Goal: Task Accomplishment & Management: Manage account settings

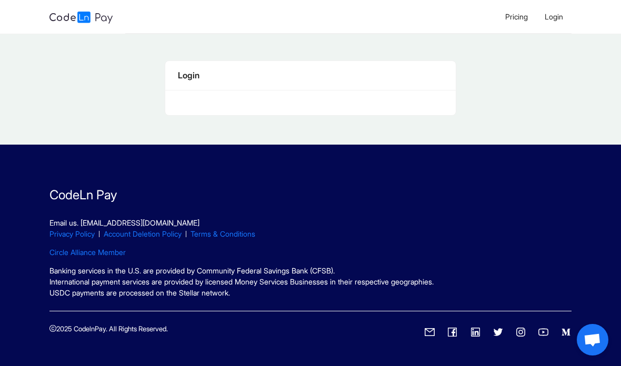
scroll to position [-16, 0]
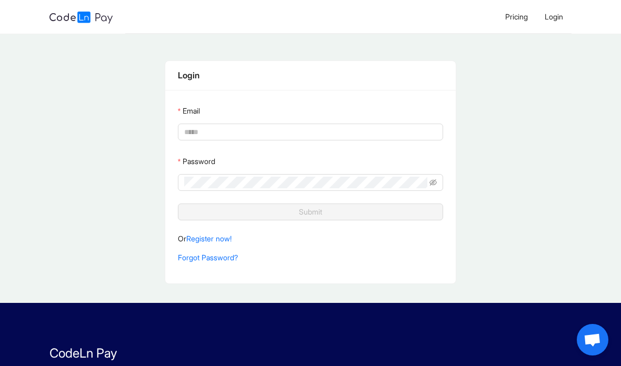
click at [264, 121] on div "Email" at bounding box center [311, 113] width 266 height 21
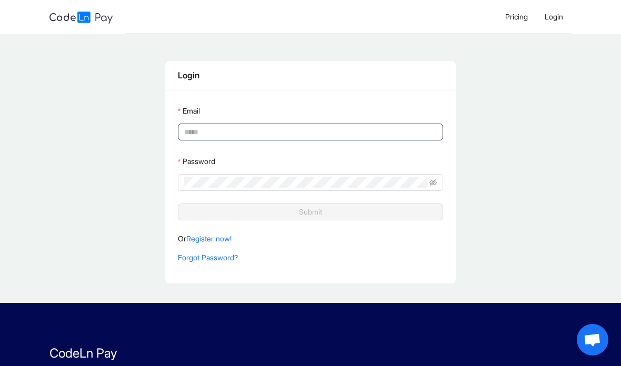
click at [301, 129] on input "Email" at bounding box center [309, 132] width 251 height 12
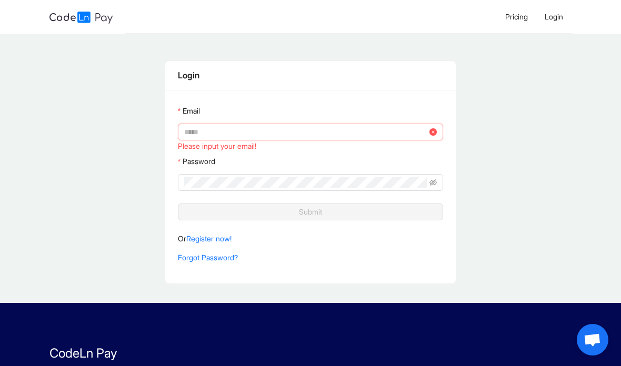
type input "**********"
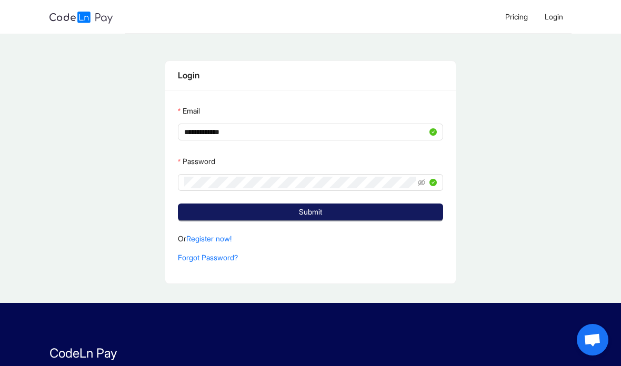
click at [330, 208] on button "Submit" at bounding box center [311, 212] width 266 height 17
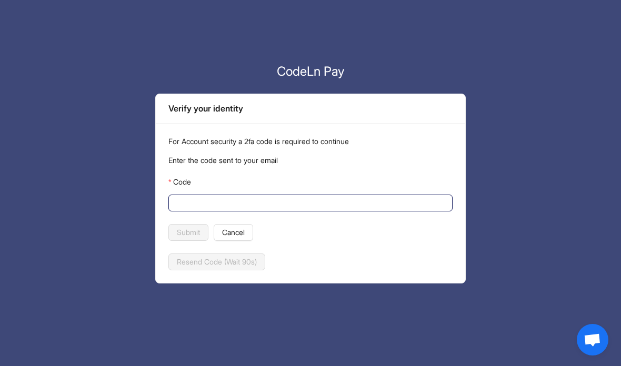
click at [294, 208] on input "Code" at bounding box center [309, 203] width 269 height 12
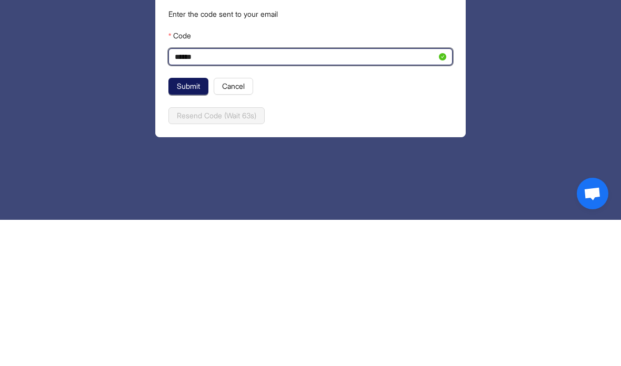
type input "******"
click at [194, 227] on span "Submit" at bounding box center [188, 233] width 23 height 12
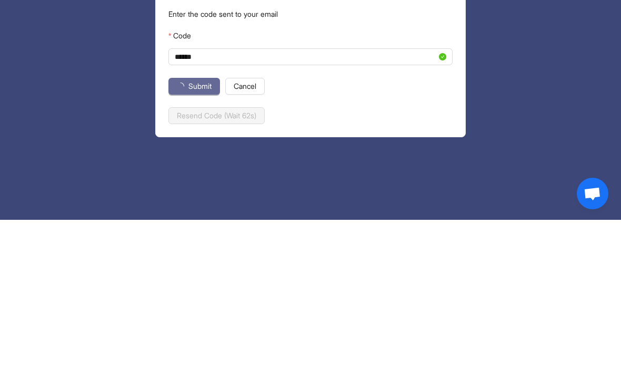
scroll to position [42, 0]
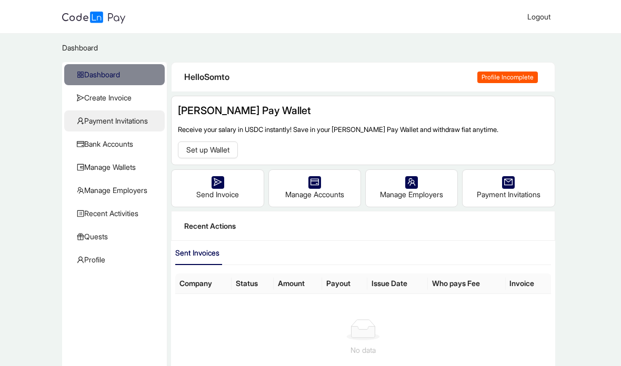
click at [140, 115] on span "Payment Invitations" at bounding box center [116, 121] width 79 height 21
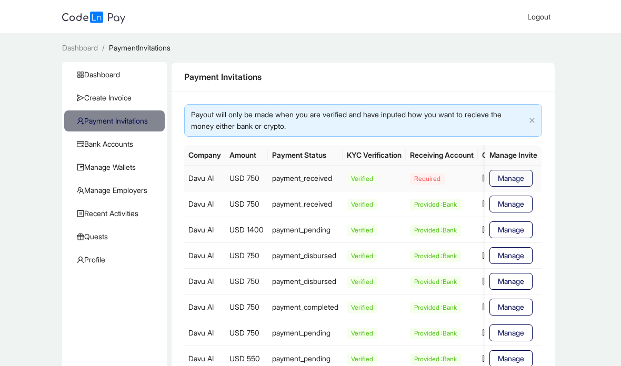
click at [511, 183] on span "Manage" at bounding box center [511, 179] width 26 height 12
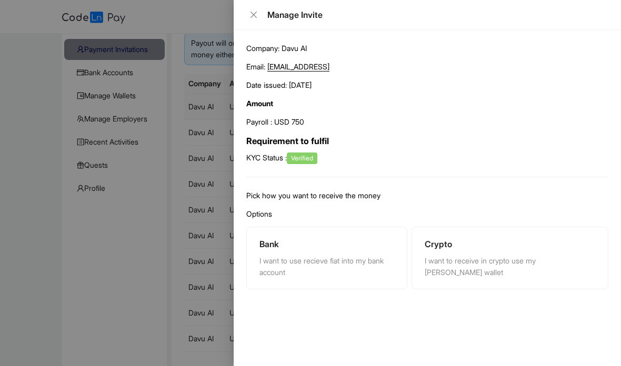
scroll to position [94, 0]
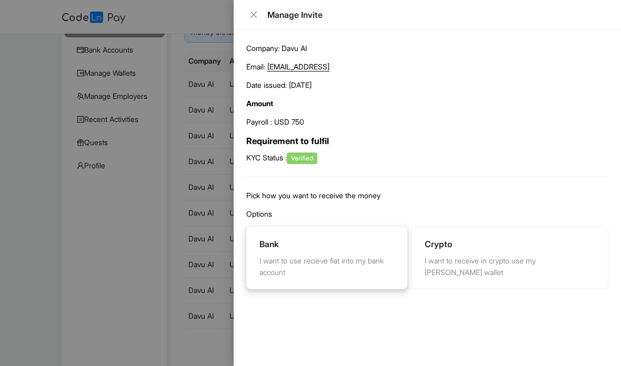
click at [365, 261] on div "I want to use recieve fiat into my bank account" at bounding box center [326, 266] width 135 height 23
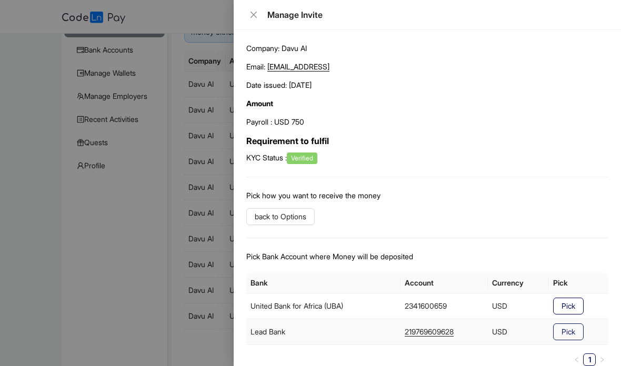
click at [569, 332] on span "Pick" at bounding box center [568, 332] width 14 height 12
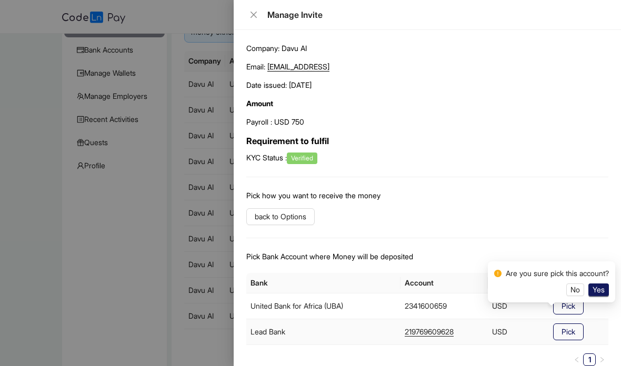
click at [609, 296] on button "Yes" at bounding box center [598, 290] width 21 height 13
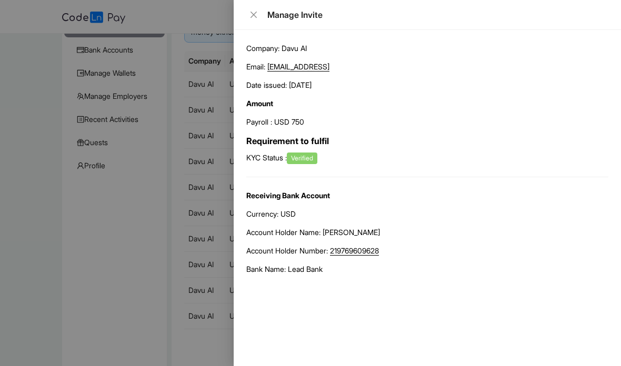
scroll to position [136, 0]
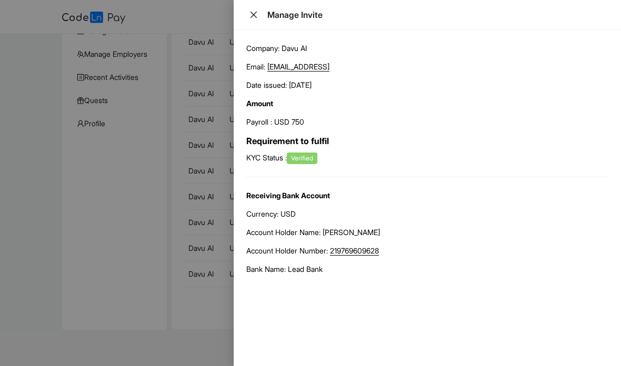
click at [255, 16] on icon "close" at bounding box center [253, 15] width 8 height 8
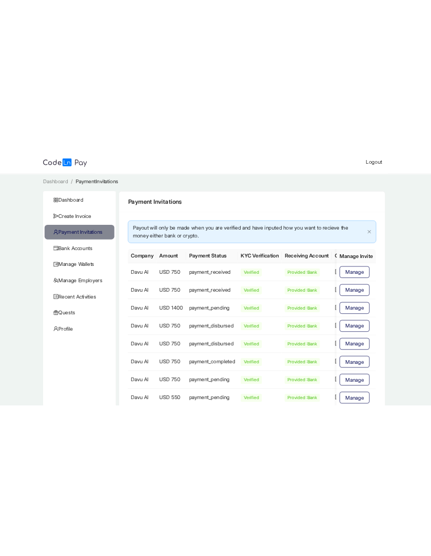
scroll to position [0, 0]
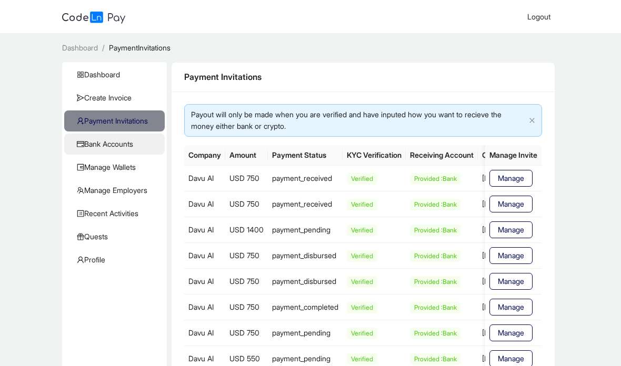
click at [92, 147] on span "Bank Accounts" at bounding box center [116, 144] width 79 height 21
